Goal: Information Seeking & Learning: Learn about a topic

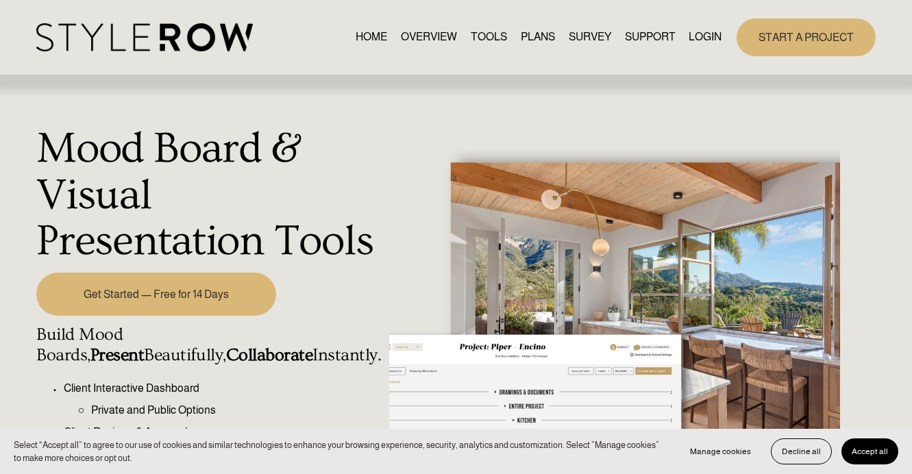
click at [412, 39] on link "OVERVIEW" at bounding box center [429, 37] width 56 height 19
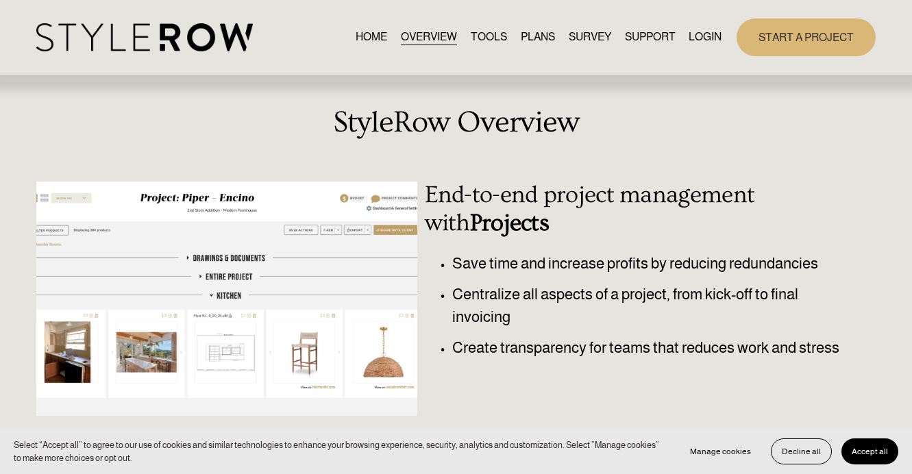
click at [372, 35] on link "HOME" at bounding box center [372, 37] width 32 height 19
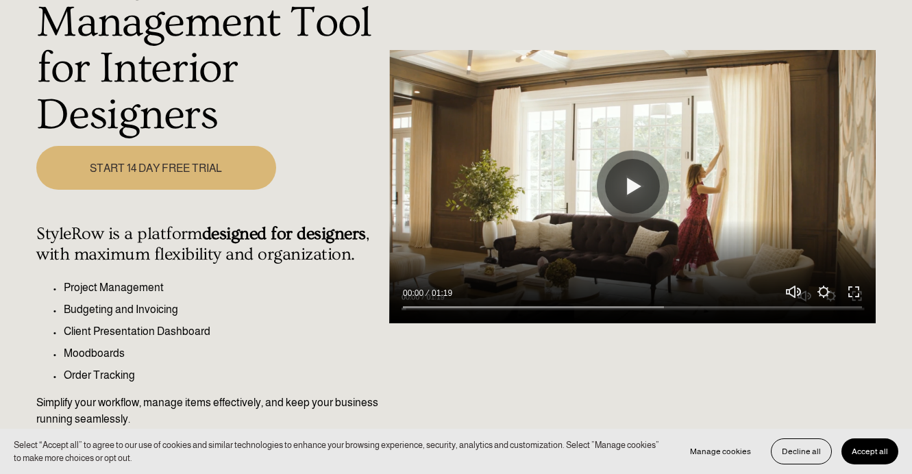
scroll to position [221, 0]
